Goal: Information Seeking & Learning: Check status

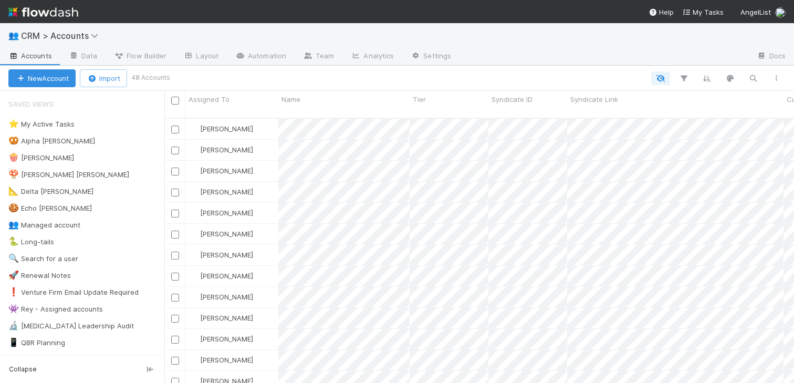
scroll to position [265, 622]
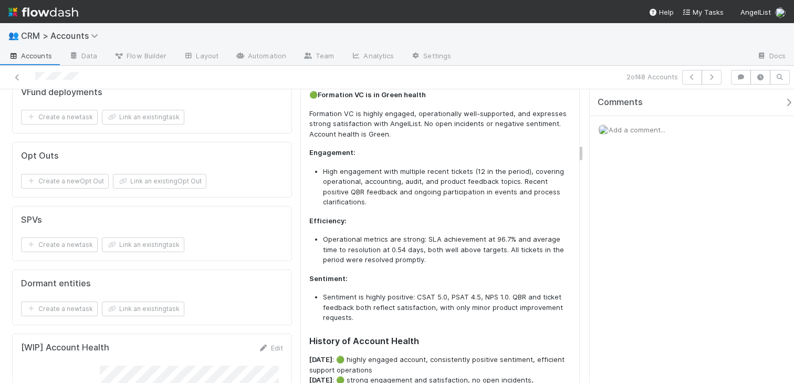
scroll to position [1716, 0]
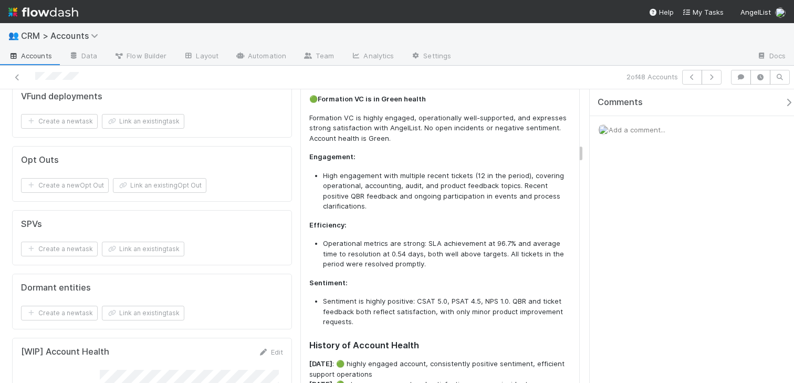
click at [302, 305] on div "Current Account Health Summary 🟢 Formation VC is in Green health Formation VC i…" at bounding box center [441, 237] width 280 height 343
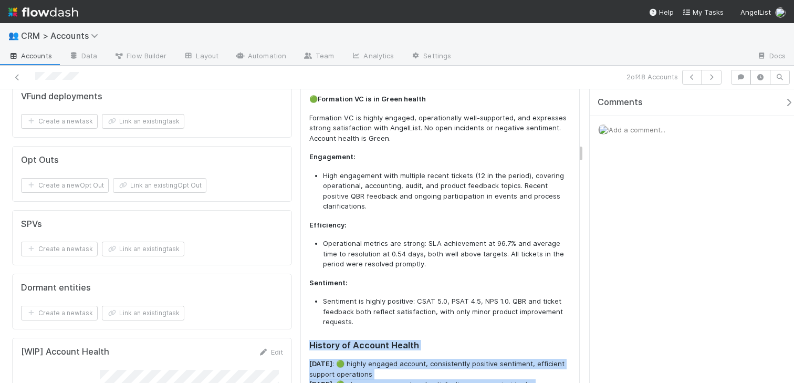
drag, startPoint x: 302, startPoint y: 304, endPoint x: 432, endPoint y: 352, distance: 138.8
click at [432, 352] on div "Current Account Health Summary 🟢 Formation VC is in Green health Formation VC i…" at bounding box center [441, 237] width 280 height 343
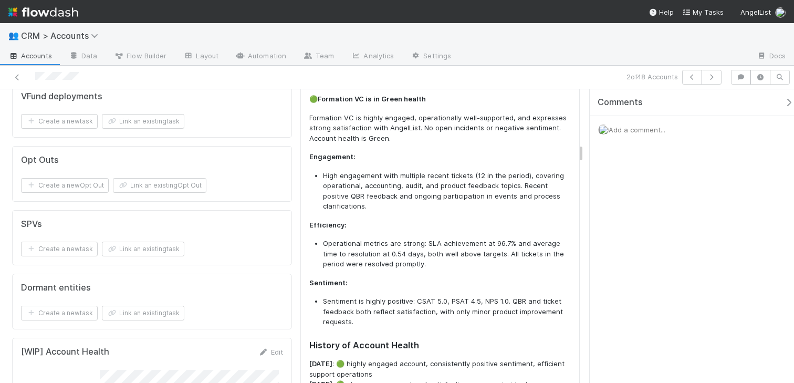
click at [434, 359] on p "[DATE] : 🟢 highly engaged account, consistently positive sentiment, efficient s…" at bounding box center [440, 379] width 262 height 41
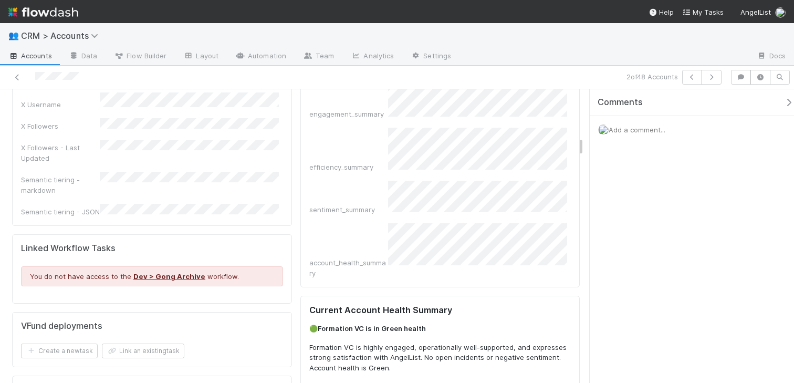
scroll to position [1484, 0]
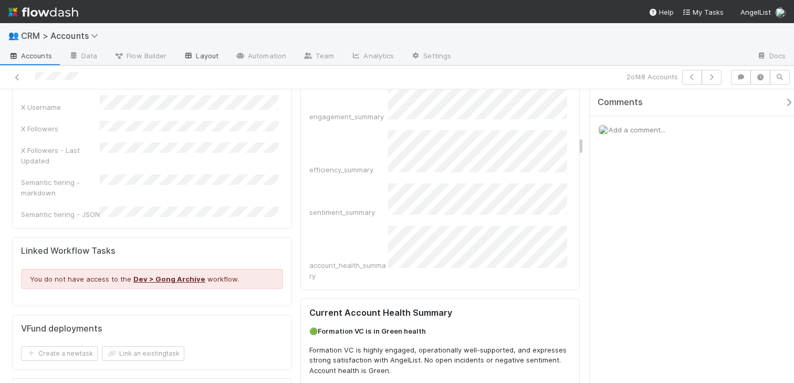
click at [189, 61] on link "Layout" at bounding box center [201, 56] width 52 height 17
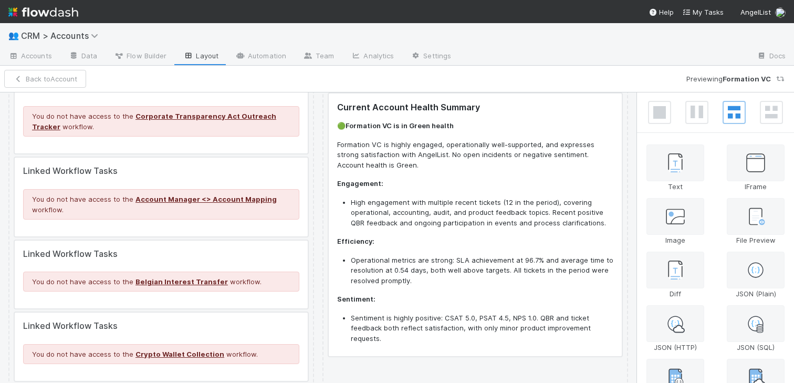
scroll to position [1599, 0]
click at [501, 264] on div at bounding box center [475, 226] width 293 height 263
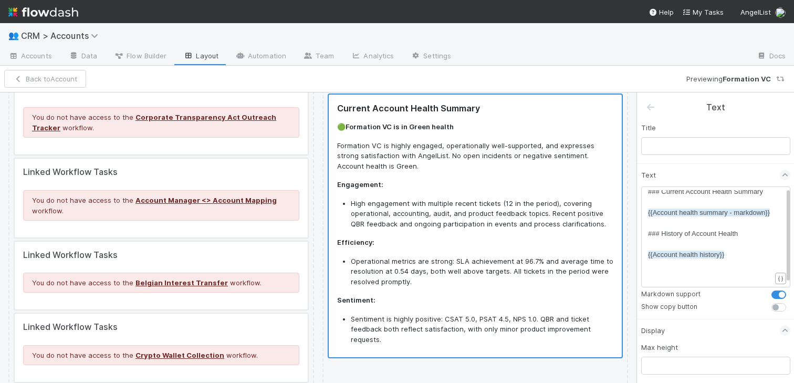
scroll to position [12, 0]
